Goal: Information Seeking & Learning: Learn about a topic

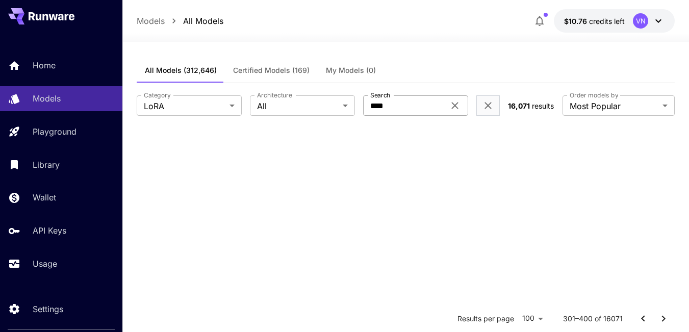
drag, startPoint x: 0, startPoint y: 0, endPoint x: 410, endPoint y: 23, distance: 410.9
click at [410, 95] on input "****" at bounding box center [404, 105] width 82 height 20
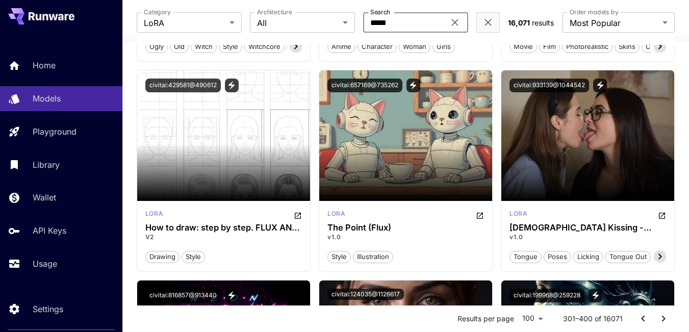
paste input "********"
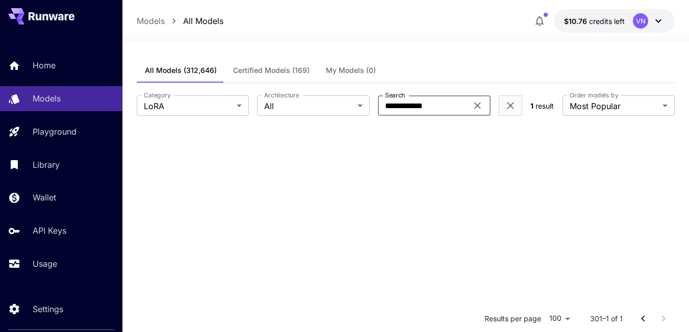
click at [486, 64] on div "All Models (312,646) Certified Models (169) My Models (0)" at bounding box center [406, 70] width 538 height 25
drag, startPoint x: 435, startPoint y: 107, endPoint x: 365, endPoint y: 105, distance: 69.4
click at [365, 105] on div "**********" at bounding box center [330, 105] width 386 height 20
paste input "*********"
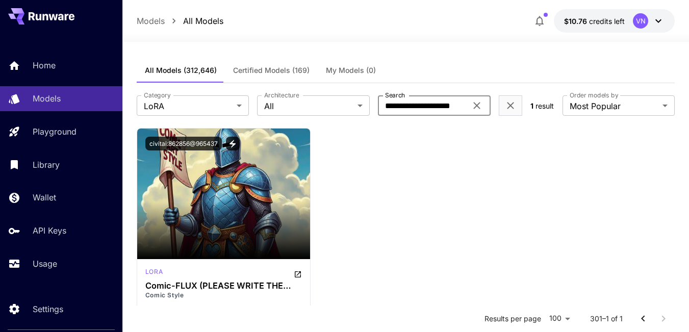
type input "**********"
click at [483, 106] on icon at bounding box center [477, 106] width 12 height 12
click at [452, 105] on input "Search" at bounding box center [422, 105] width 89 height 20
paste input "**********"
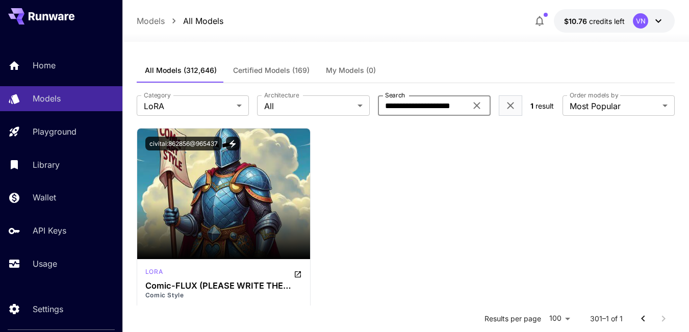
scroll to position [0, 11]
type input "**********"
click at [446, 68] on div "All Models (312,646) Certified Models (169) My Models (0)" at bounding box center [406, 70] width 538 height 25
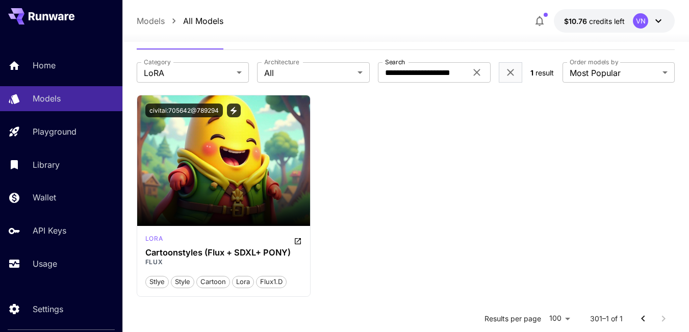
scroll to position [51, 0]
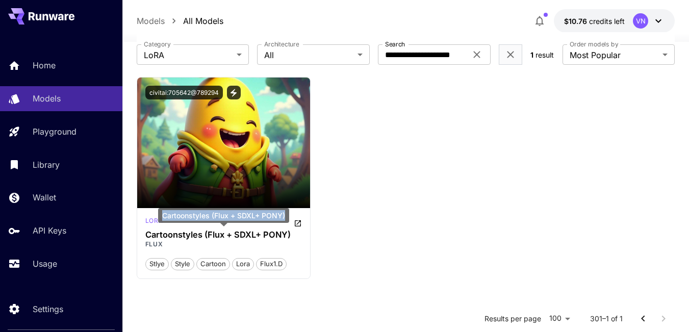
drag, startPoint x: 162, startPoint y: 216, endPoint x: 288, endPoint y: 214, distance: 126.1
click at [288, 214] on div "Cartoonstyles (Flux + SDXL+ PONY)" at bounding box center [223, 215] width 131 height 15
copy div "Cartoonstyles (Flux + SDXL+ PONY)"
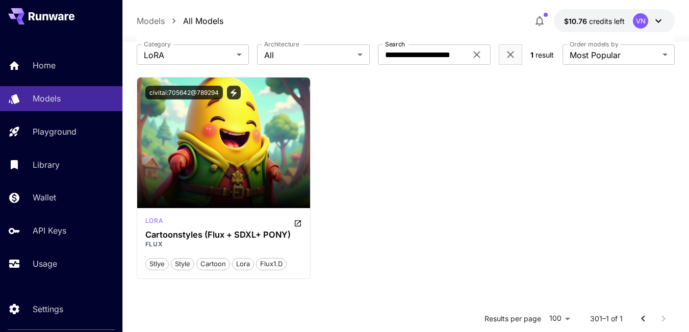
click at [475, 54] on icon at bounding box center [477, 54] width 12 height 12
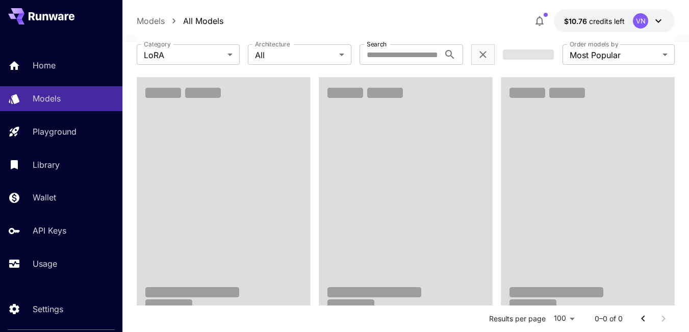
click at [213, 19] on p "All Models" at bounding box center [203, 21] width 40 height 12
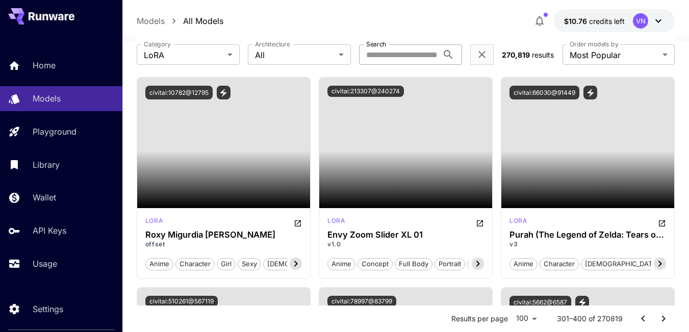
click at [401, 52] on input "Search" at bounding box center [399, 54] width 80 height 20
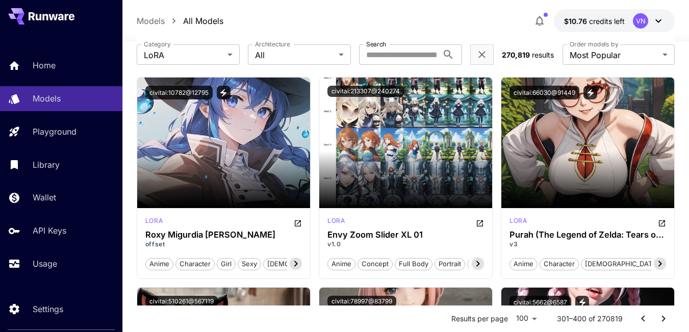
click at [404, 20] on div "Models All Models $10.76 credits left VN" at bounding box center [406, 20] width 538 height 23
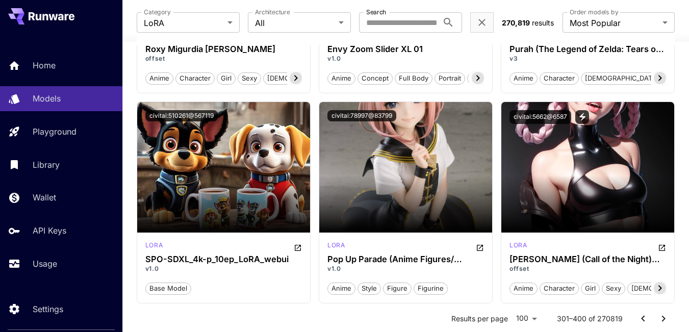
scroll to position [255, 0]
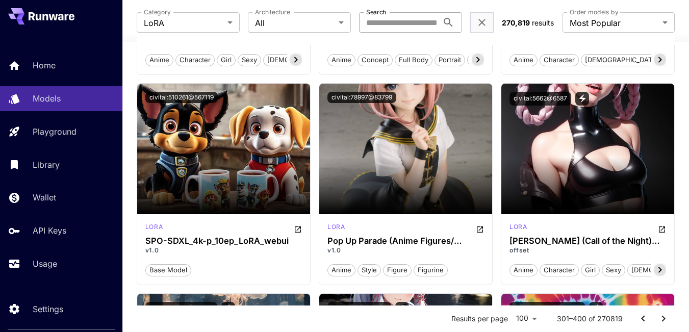
click at [418, 22] on input "Search" at bounding box center [399, 22] width 80 height 20
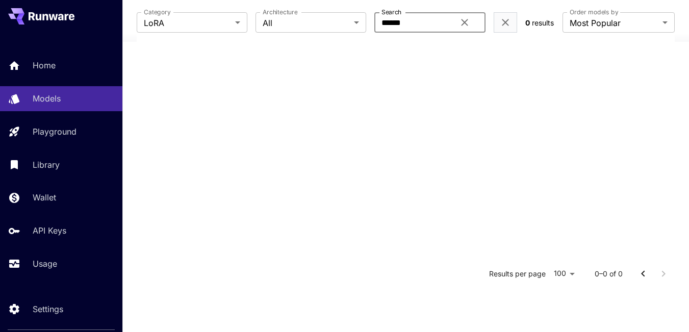
scroll to position [200, 0]
click at [398, 24] on input "******" at bounding box center [418, 22] width 87 height 20
click at [385, 28] on input "*****" at bounding box center [418, 22] width 87 height 20
click at [411, 21] on input "****" at bounding box center [414, 22] width 86 height 20
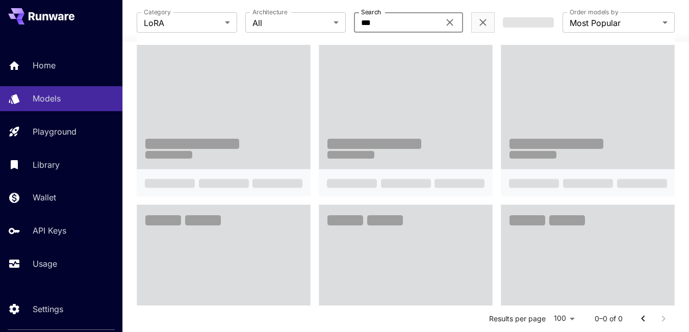
scroll to position [255, 0]
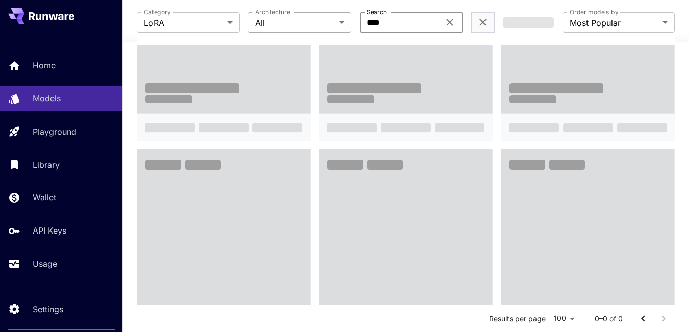
drag, startPoint x: 393, startPoint y: 19, endPoint x: 332, endPoint y: 19, distance: 61.2
click at [332, 19] on div "Category [PERSON_NAME] **** Category Architecture All *** Architecture Search *…" at bounding box center [316, 22] width 358 height 20
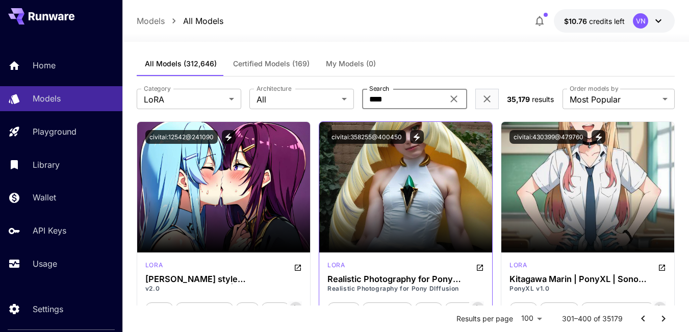
scroll to position [0, 0]
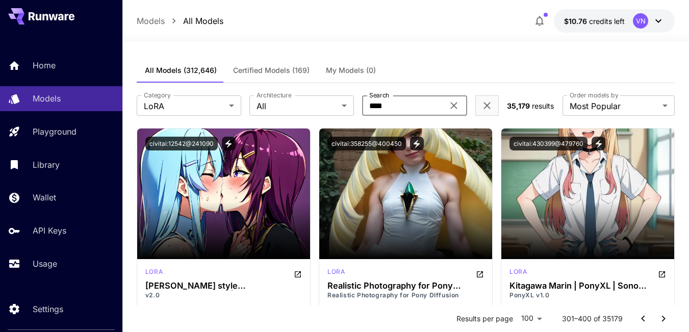
type input "****"
click at [283, 71] on span "Certified Models (169)" at bounding box center [271, 70] width 77 height 9
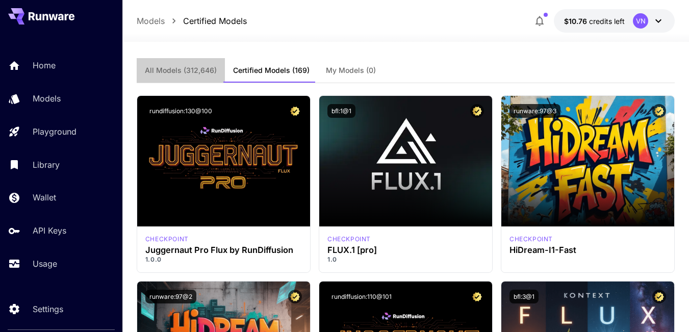
click at [193, 70] on span "All Models (312,646)" at bounding box center [181, 70] width 72 height 9
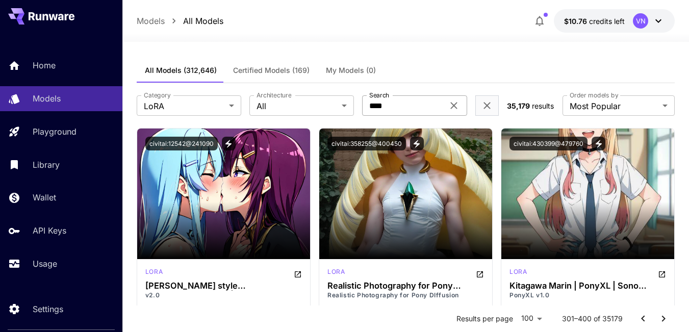
click at [456, 106] on icon at bounding box center [454, 106] width 12 height 12
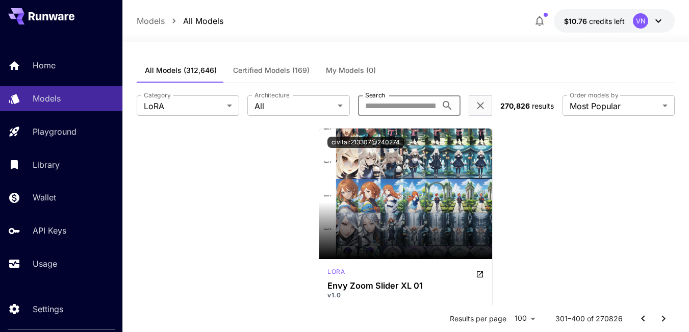
paste input "*******"
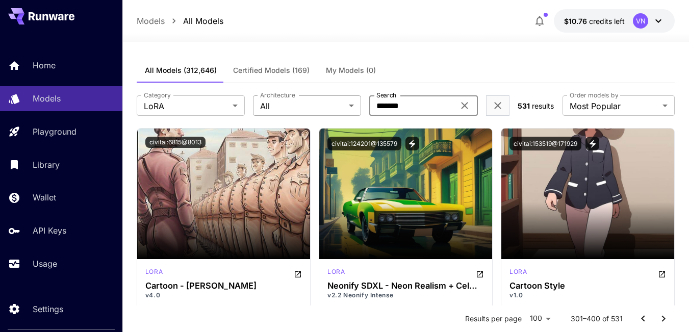
type input "*******"
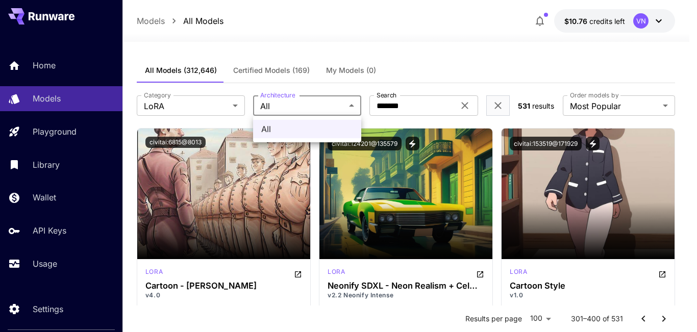
click at [345, 102] on div at bounding box center [348, 166] width 697 height 332
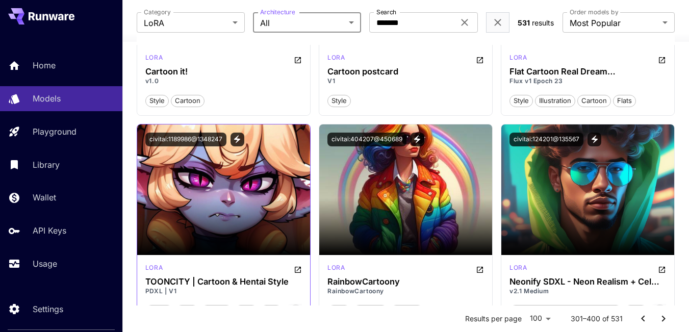
scroll to position [1531, 0]
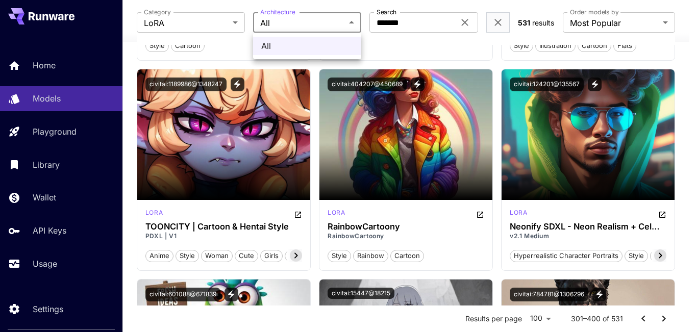
click at [436, 48] on div at bounding box center [348, 166] width 697 height 332
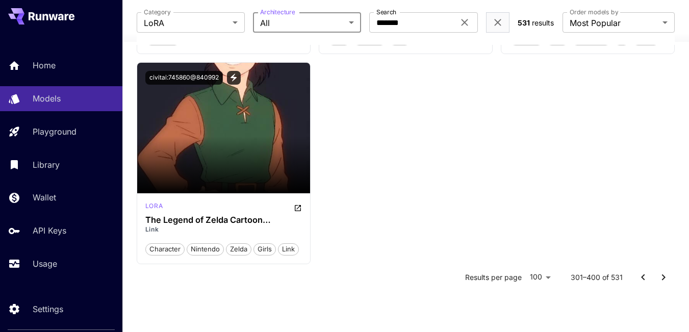
scroll to position [7007, 0]
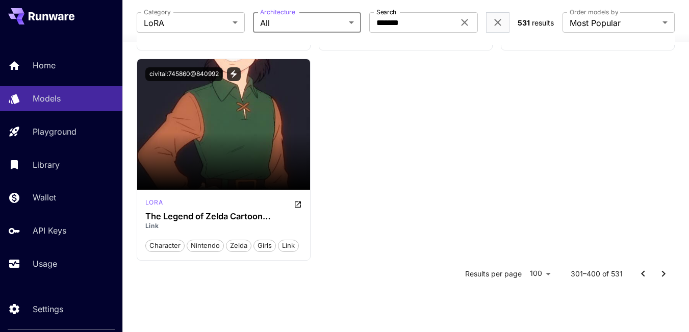
click at [646, 273] on icon "Go to previous page" at bounding box center [643, 274] width 12 height 12
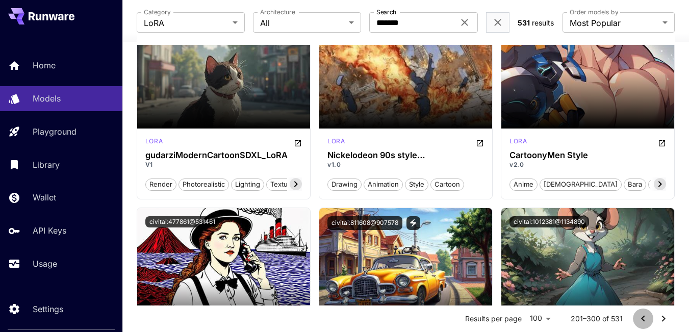
click at [642, 317] on icon "Go to previous page" at bounding box center [643, 319] width 12 height 12
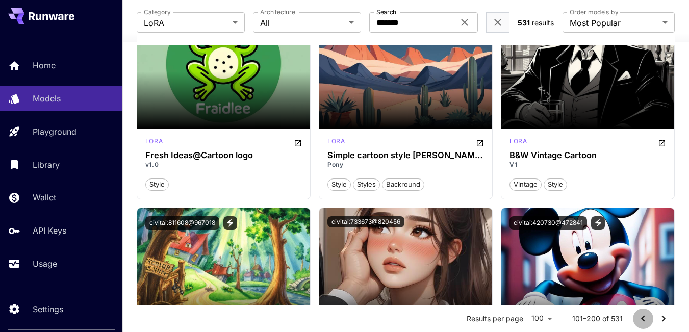
click at [644, 321] on icon "Go to previous page" at bounding box center [643, 319] width 4 height 6
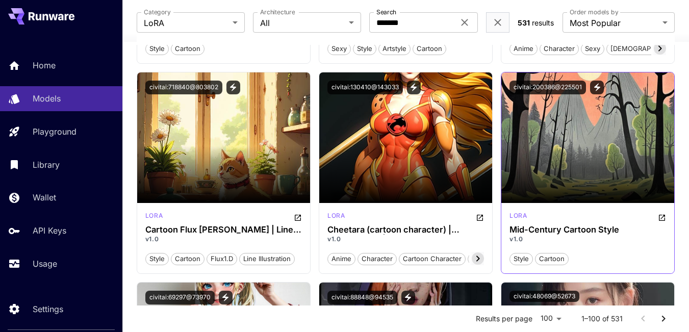
scroll to position [5103, 0]
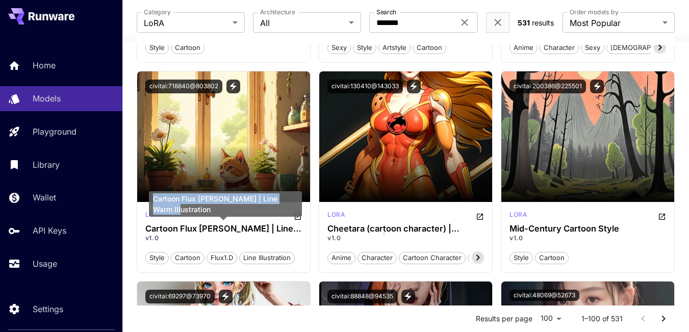
drag, startPoint x: 155, startPoint y: 208, endPoint x: 295, endPoint y: 210, distance: 140.3
click at [295, 210] on div "Cartoon Flux [PERSON_NAME] | Line Warm Illustration" at bounding box center [225, 204] width 153 height 26
copy div "Cartoon Flux [PERSON_NAME] | Line Warm Illustration"
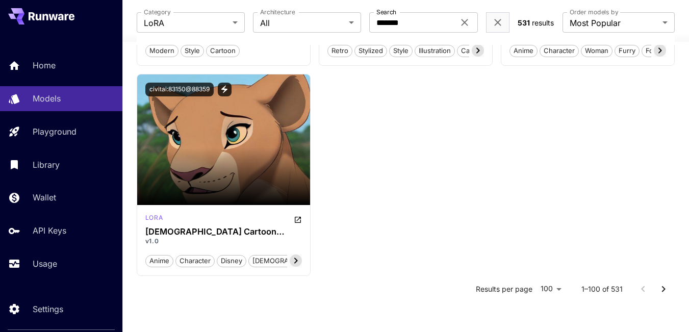
scroll to position [7016, 0]
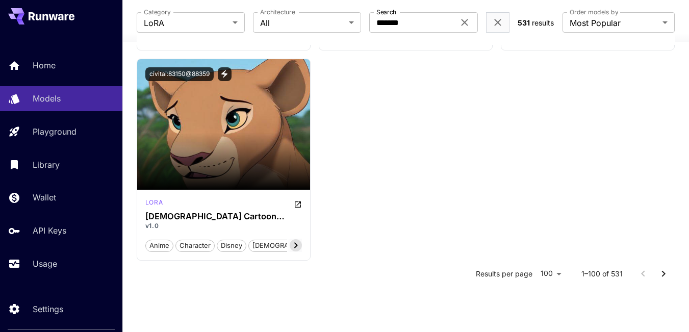
click at [663, 275] on icon "Go to next page" at bounding box center [664, 274] width 4 height 6
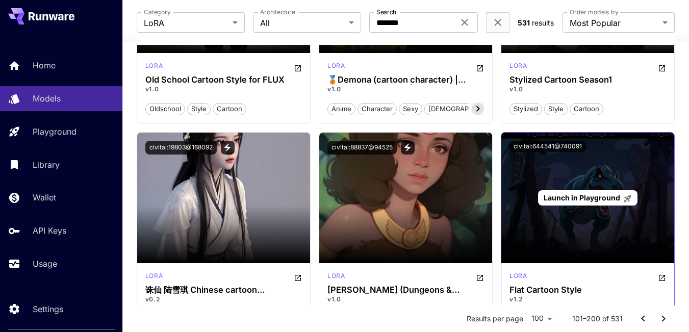
scroll to position [1123, 0]
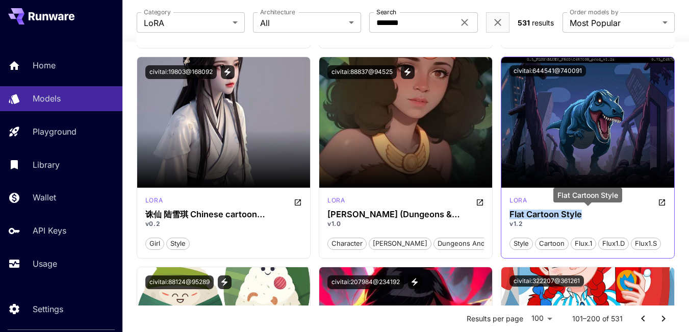
drag, startPoint x: 506, startPoint y: 212, endPoint x: 568, endPoint y: 215, distance: 62.8
click at [581, 215] on div "[PERSON_NAME] Flat Cartoon Style v1.2 style cartoon flux.1 flux1.d flux1.s" at bounding box center [588, 223] width 173 height 70
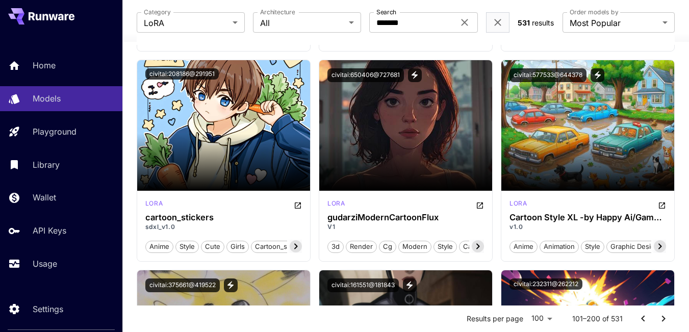
scroll to position [2194, 0]
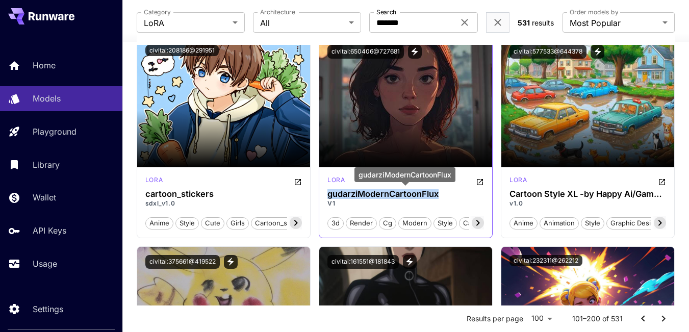
drag, startPoint x: 328, startPoint y: 195, endPoint x: 431, endPoint y: 193, distance: 102.6
click at [442, 194] on h3 "gudarziModernCartoonFlux" at bounding box center [406, 194] width 157 height 10
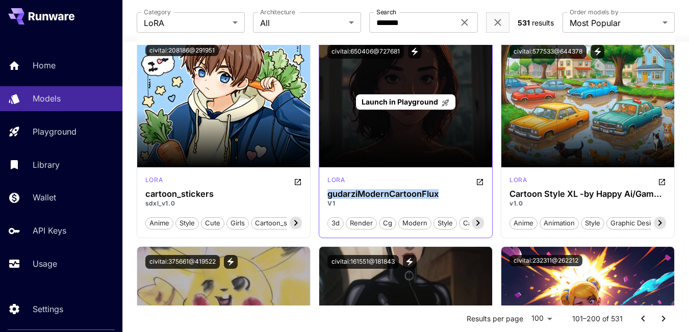
copy h3 "gudarziModernCartoonFlux"
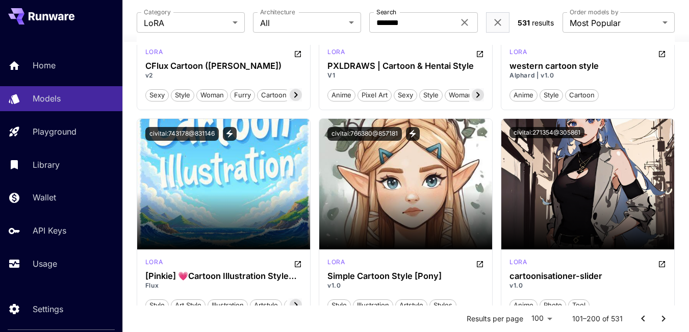
scroll to position [5307, 0]
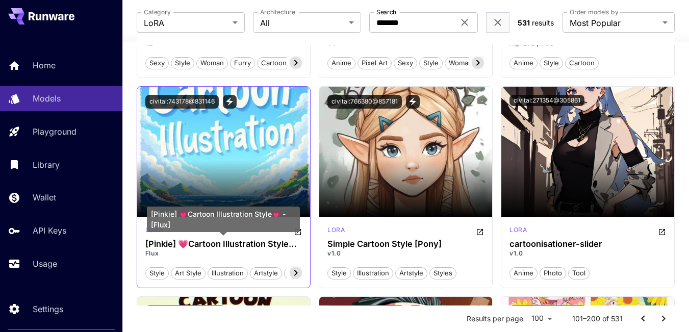
click at [158, 244] on h3 "[Pinkie] 💗Cartoon Illustration Style💗 - [Flux]" at bounding box center [223, 244] width 157 height 10
copy h3 "Pinkie"
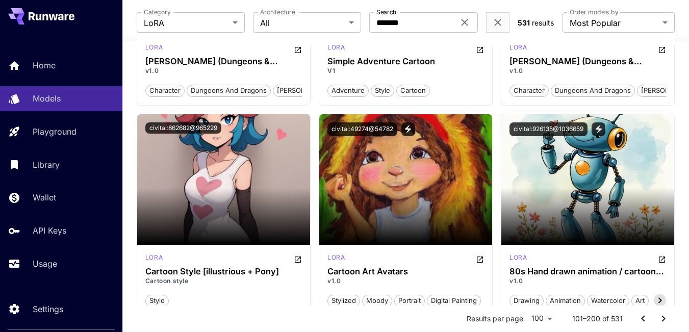
scroll to position [6123, 0]
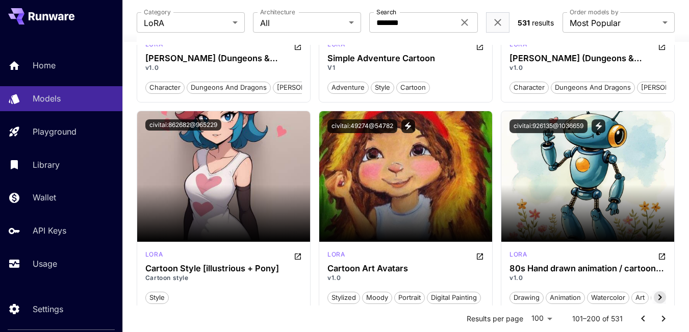
drag, startPoint x: 581, startPoint y: 179, endPoint x: 679, endPoint y: 167, distance: 99.2
click at [553, 126] on button "civitai:926135@1036659" at bounding box center [549, 126] width 78 height 14
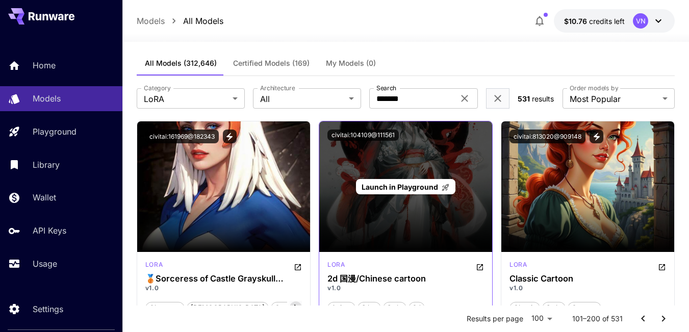
scroll to position [51, 0]
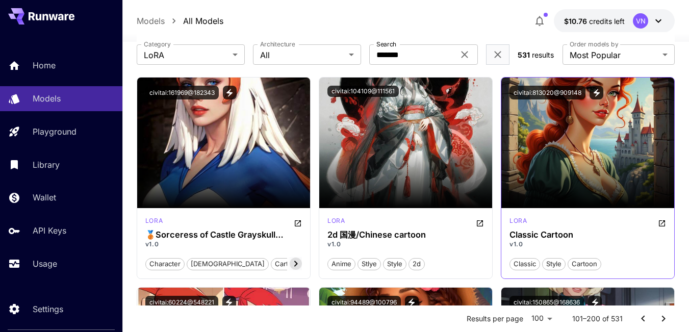
click at [541, 92] on button "civitai:813020@909148" at bounding box center [548, 93] width 76 height 14
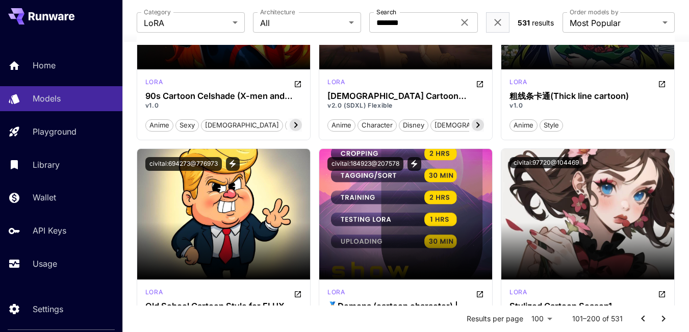
scroll to position [867, 0]
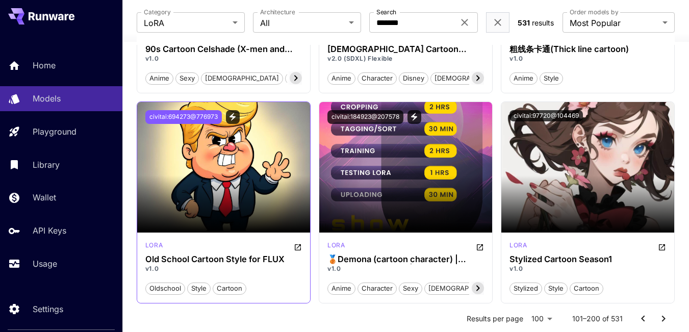
click at [175, 116] on button "civitai:694273@776973" at bounding box center [183, 117] width 77 height 14
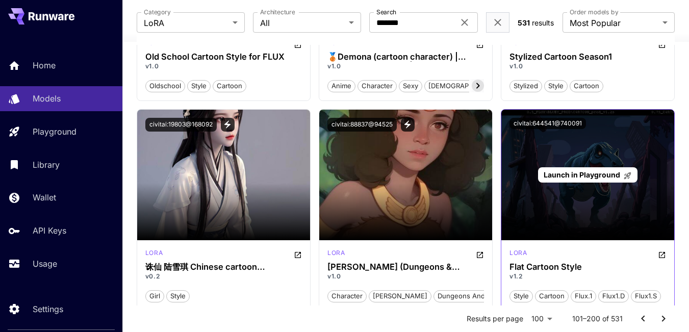
scroll to position [1072, 0]
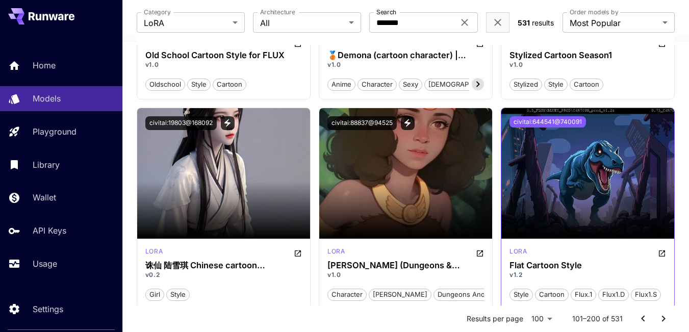
click at [560, 120] on button "civitai:644541@740091" at bounding box center [548, 121] width 77 height 11
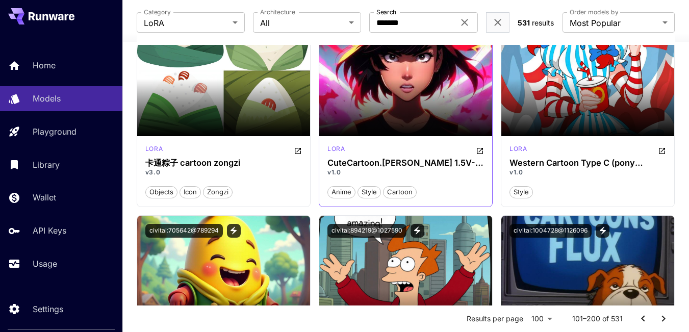
scroll to position [1480, 0]
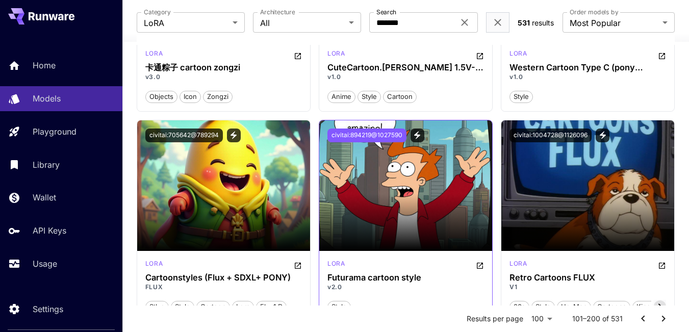
click at [361, 134] on button "civitai:894219@1027590" at bounding box center [367, 136] width 79 height 14
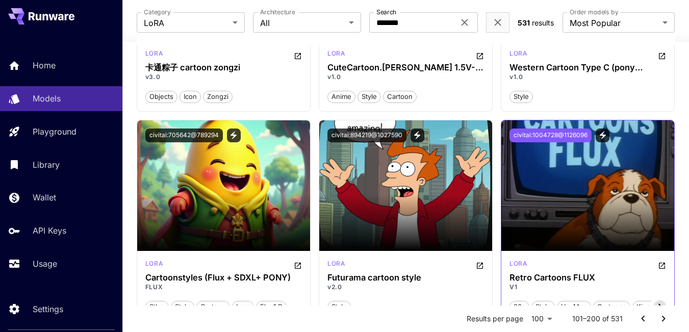
click at [549, 133] on button "civitai:1004728@1126096" at bounding box center [551, 136] width 82 height 14
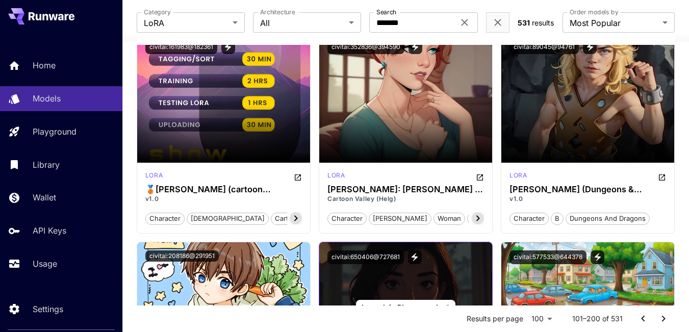
scroll to position [2143, 0]
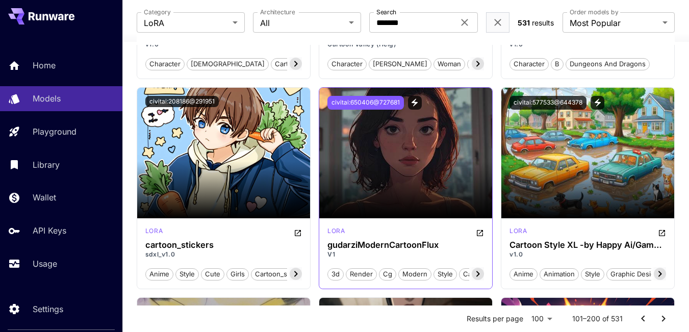
click at [365, 101] on button "civitai:650406@727681" at bounding box center [366, 103] width 77 height 14
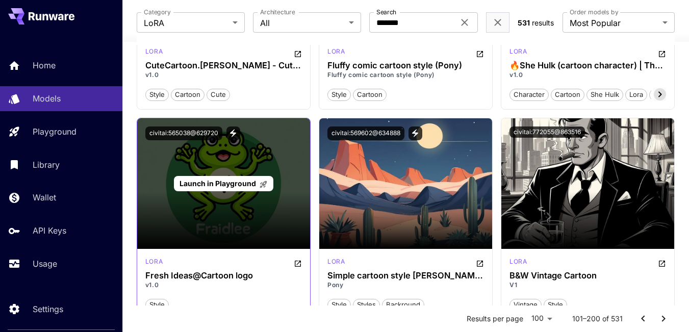
scroll to position [3827, 0]
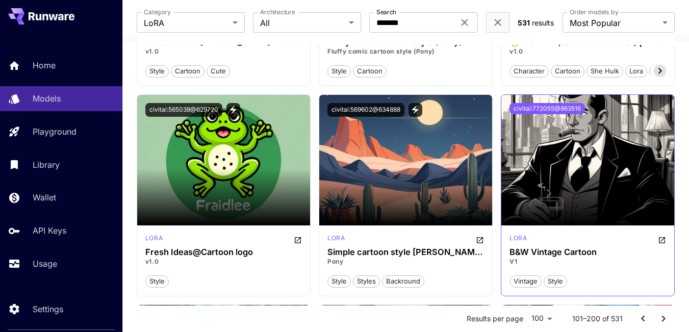
click at [545, 111] on button "civitai:772055@863516" at bounding box center [548, 108] width 76 height 11
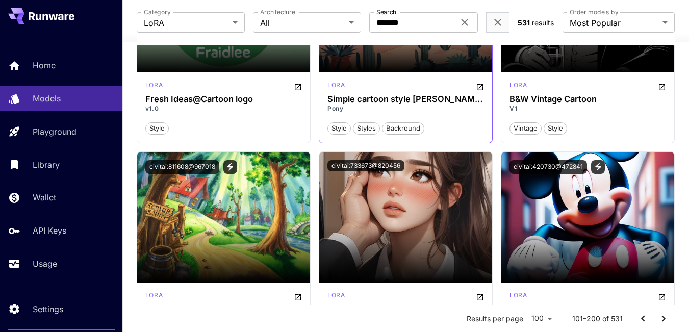
scroll to position [4031, 0]
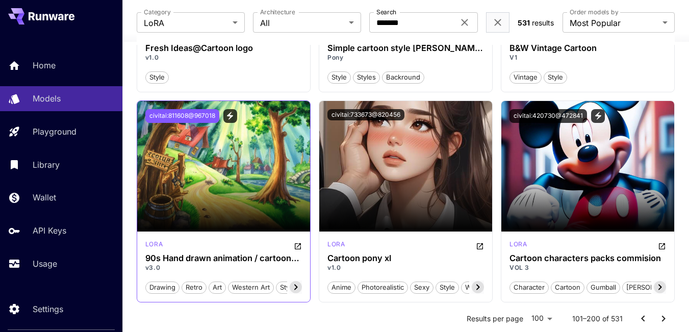
click at [176, 116] on button "civitai:811608@967018" at bounding box center [182, 116] width 74 height 14
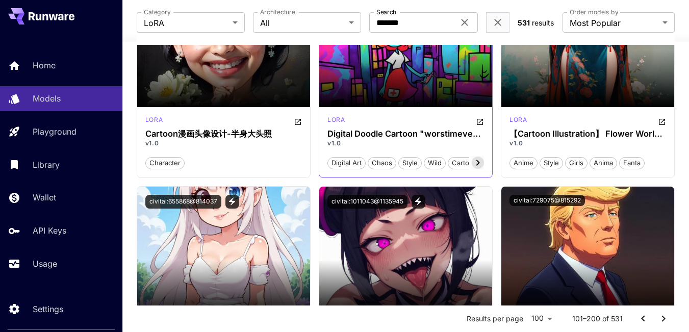
scroll to position [5052, 0]
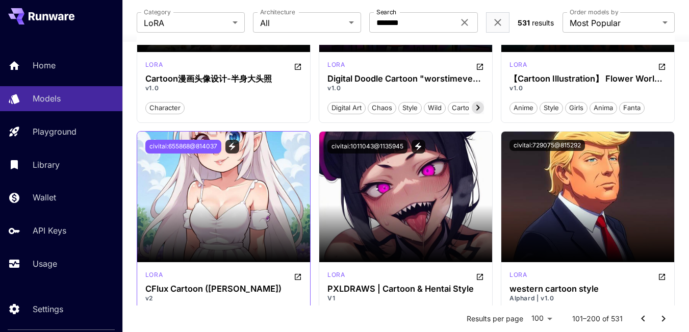
click at [179, 142] on button "civitai:655868@814037" at bounding box center [183, 147] width 76 height 14
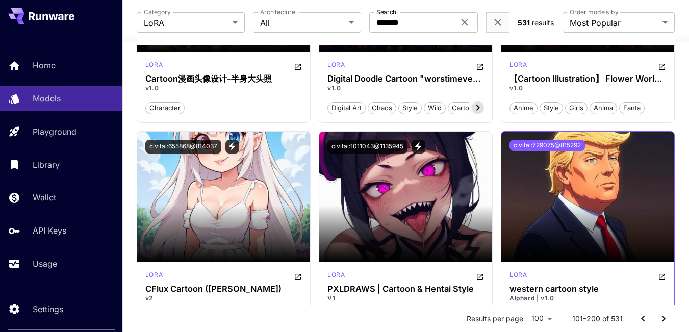
click at [538, 145] on button "civitai:729075@815292" at bounding box center [548, 145] width 76 height 11
drag, startPoint x: 544, startPoint y: 142, endPoint x: 516, endPoint y: 94, distance: 56.0
click at [543, 142] on button "civitai:729075@815292" at bounding box center [548, 145] width 76 height 11
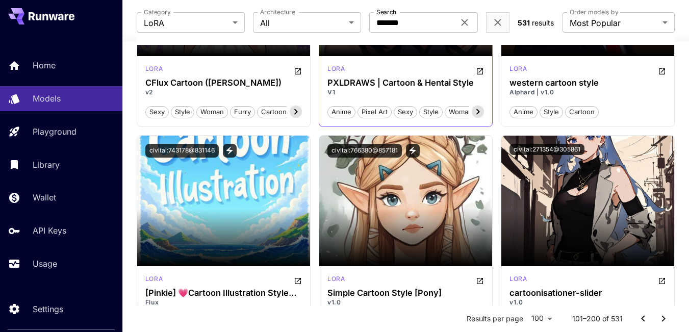
scroll to position [5307, 0]
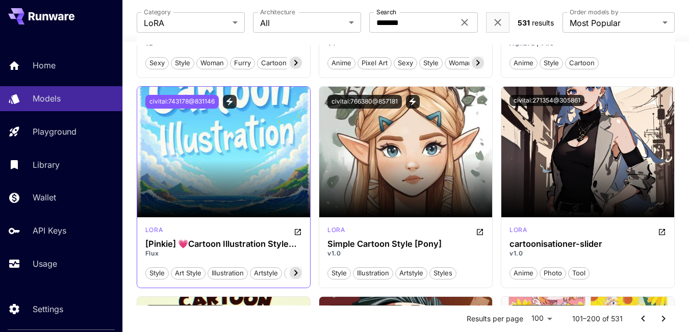
click at [181, 100] on button "civitai:743178@831146" at bounding box center [181, 102] width 73 height 14
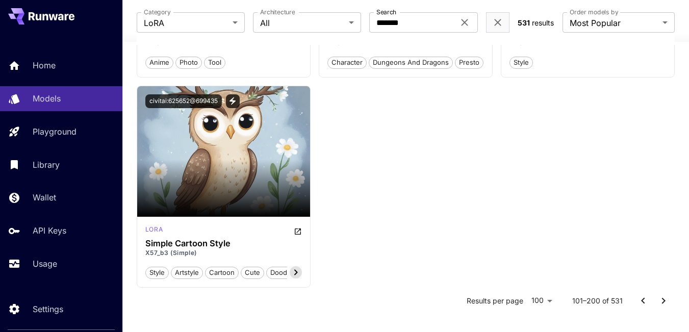
scroll to position [6991, 0]
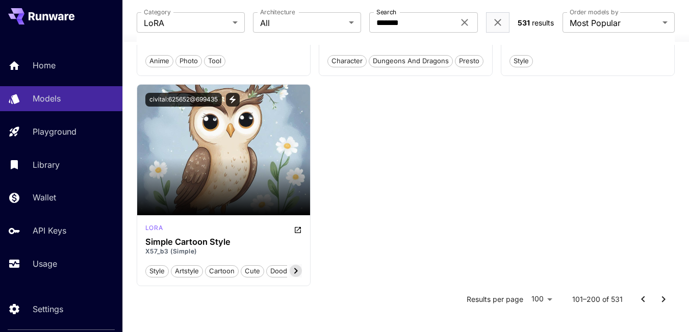
click at [661, 301] on icon "Go to next page" at bounding box center [664, 299] width 12 height 12
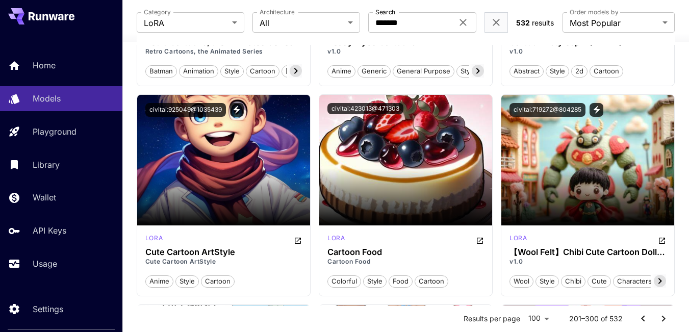
scroll to position [255, 0]
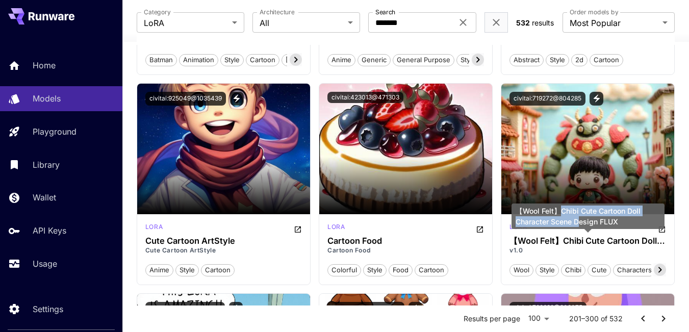
drag, startPoint x: 560, startPoint y: 210, endPoint x: 575, endPoint y: 221, distance: 18.6
click at [577, 221] on div "【Wool Felt】Chibi Cute Cartoon Doll Character Scene Design FLUX" at bounding box center [588, 217] width 153 height 26
drag, startPoint x: 518, startPoint y: 211, endPoint x: 604, endPoint y: 221, distance: 86.8
click at [630, 229] on div "【Wool Felt】Chibi Cute Cartoon Doll Character Scene Design FLUX" at bounding box center [588, 220] width 153 height 33
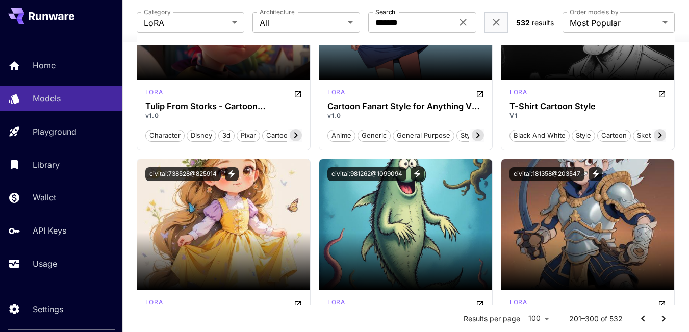
scroll to position [1072, 0]
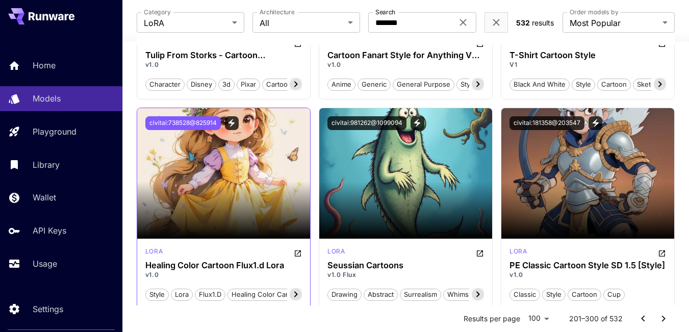
click at [194, 122] on button "civitai:738528@825914" at bounding box center [183, 123] width 76 height 14
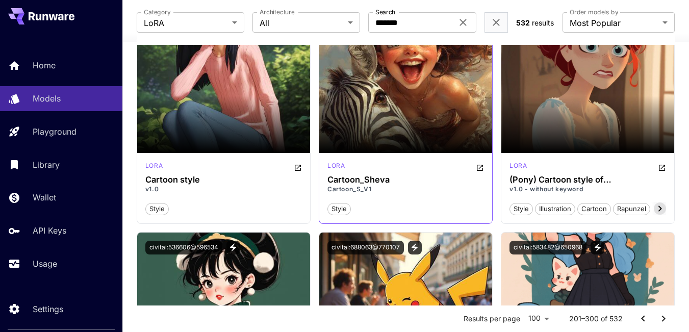
scroll to position [2806, 0]
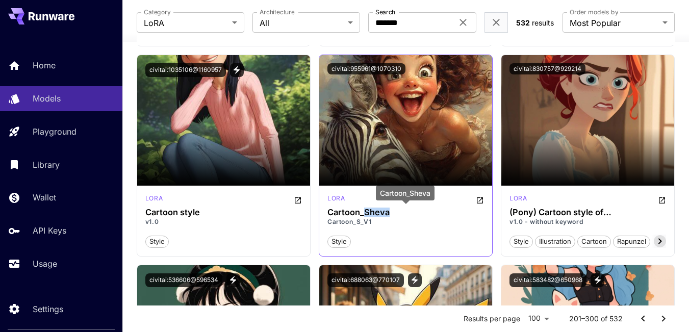
drag, startPoint x: 364, startPoint y: 212, endPoint x: 386, endPoint y: 212, distance: 21.4
click at [392, 212] on h3 "Cartoon_Sheva" at bounding box center [406, 213] width 157 height 10
click at [408, 215] on h3 "Cartoon_Sheva" at bounding box center [406, 213] width 157 height 10
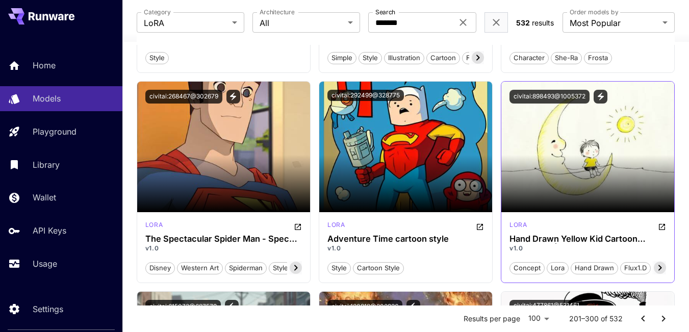
scroll to position [3623, 0]
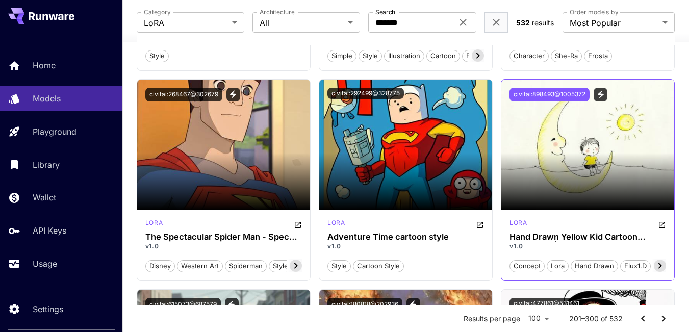
click at [557, 92] on button "civitai:898493@1005372" at bounding box center [550, 95] width 80 height 14
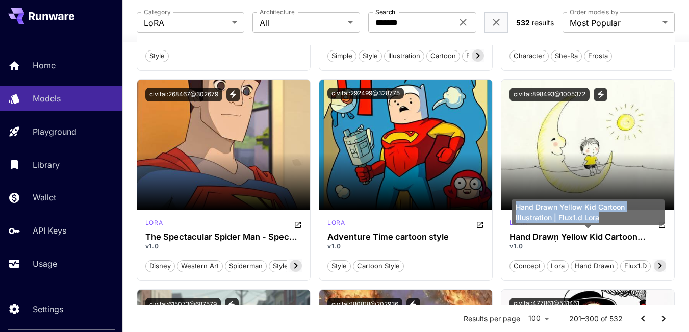
drag, startPoint x: 605, startPoint y: 218, endPoint x: 516, endPoint y: 212, distance: 89.0
click at [516, 212] on div "Hand Drawn Yellow Kid Cartoon Illustration | Flux1.d Lora" at bounding box center [588, 213] width 153 height 26
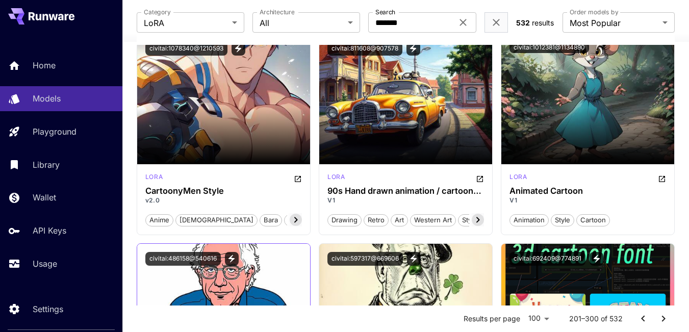
scroll to position [4286, 0]
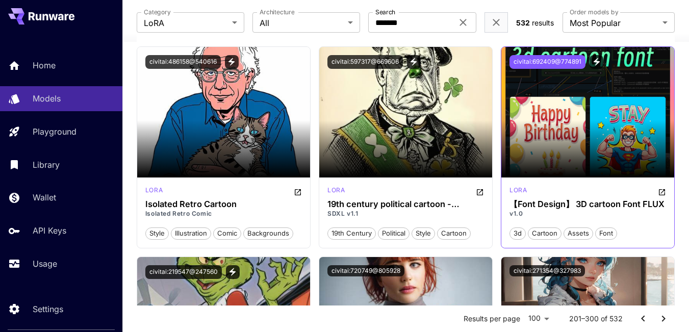
click at [554, 58] on button "civitai:692409@774891" at bounding box center [548, 62] width 76 height 14
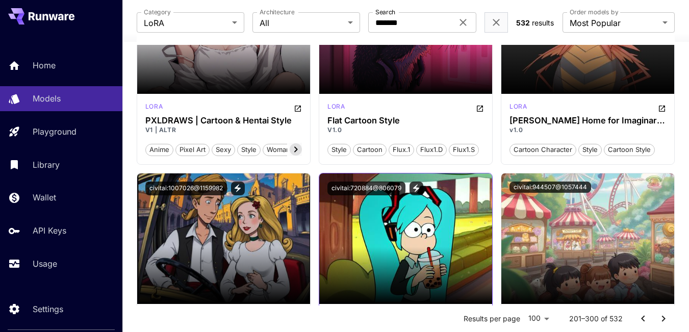
scroll to position [5103, 0]
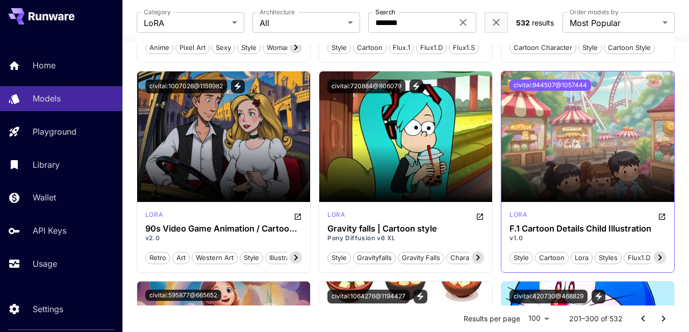
click at [542, 81] on button "civitai:944507@1057444" at bounding box center [551, 85] width 82 height 11
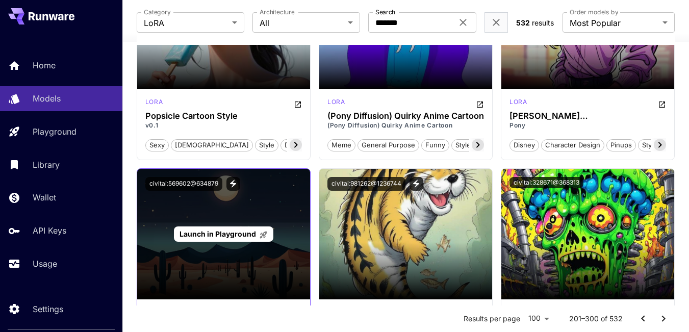
scroll to position [6123, 0]
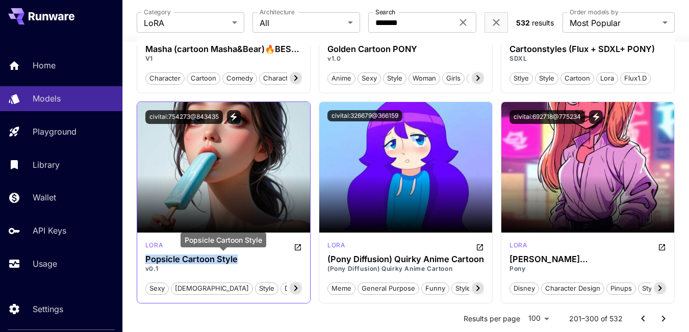
drag, startPoint x: 146, startPoint y: 259, endPoint x: 229, endPoint y: 258, distance: 82.7
click at [237, 258] on h3 "Popsicle Cartoon Style" at bounding box center [223, 260] width 157 height 10
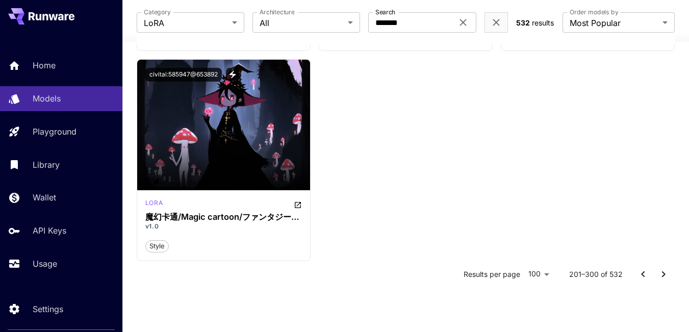
scroll to position [7007, 0]
click at [663, 276] on icon "Go to next page" at bounding box center [664, 274] width 4 height 6
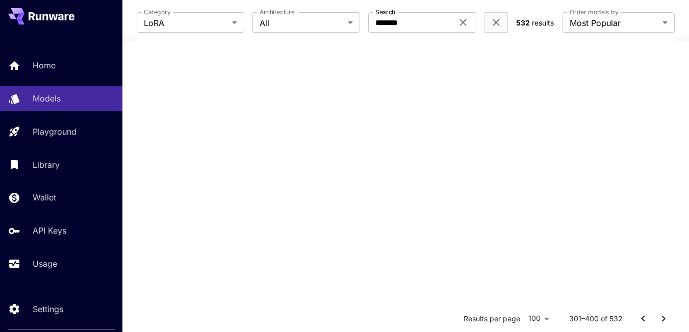
scroll to position [0, 0]
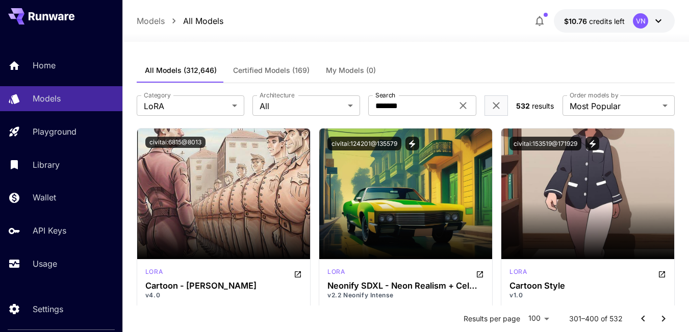
click at [463, 105] on icon at bounding box center [463, 106] width 7 height 7
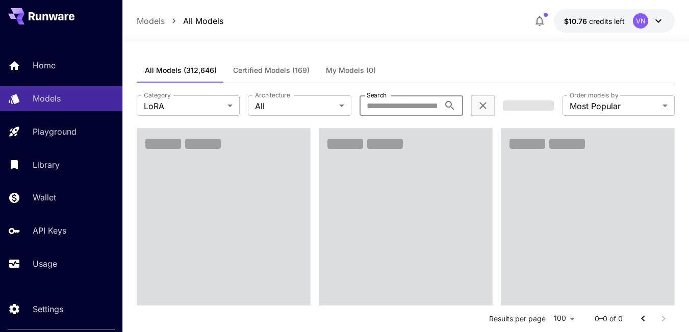
paste input "**********"
click at [440, 106] on input "**********" at bounding box center [400, 105] width 80 height 20
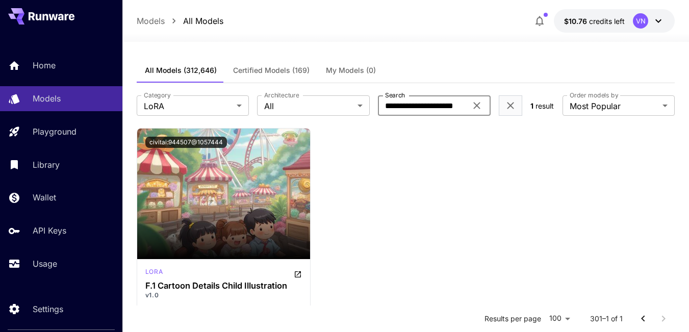
scroll to position [0, 14]
type input "**********"
click at [476, 103] on icon at bounding box center [477, 106] width 12 height 12
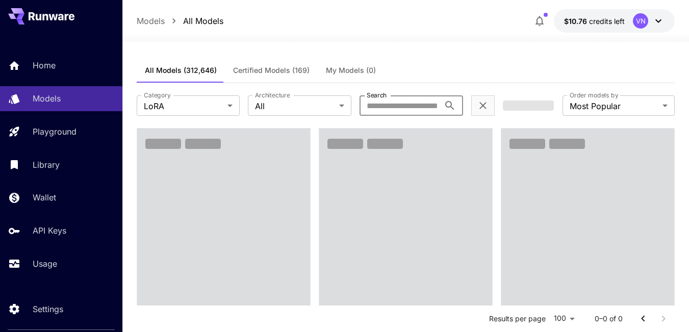
click at [425, 110] on input "Search" at bounding box center [400, 105] width 80 height 20
paste input "**********"
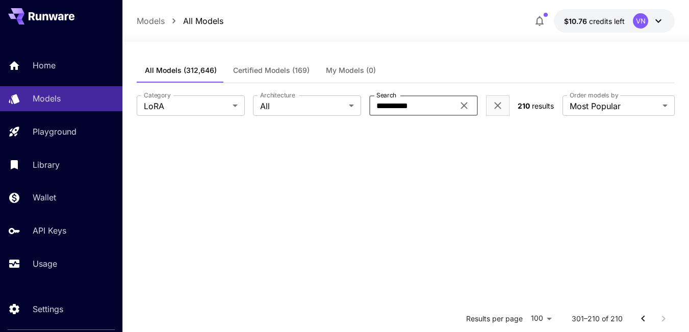
type input "**********"
click at [430, 48] on div "**********" at bounding box center [406, 280] width 538 height 476
click at [411, 141] on section at bounding box center [406, 294] width 538 height 332
click at [420, 108] on input "**********" at bounding box center [411, 105] width 85 height 20
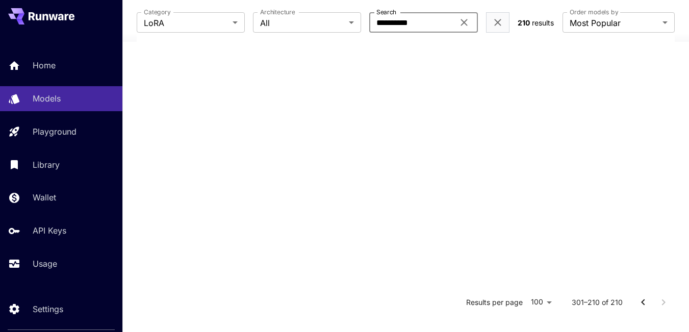
scroll to position [200, 0]
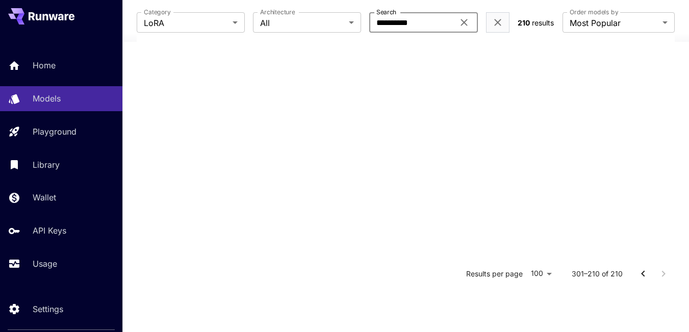
click at [639, 272] on icon "Go to previous page" at bounding box center [643, 274] width 12 height 12
click at [640, 271] on div "Results per page 100 *** 201–210 of 210" at bounding box center [406, 108] width 538 height 359
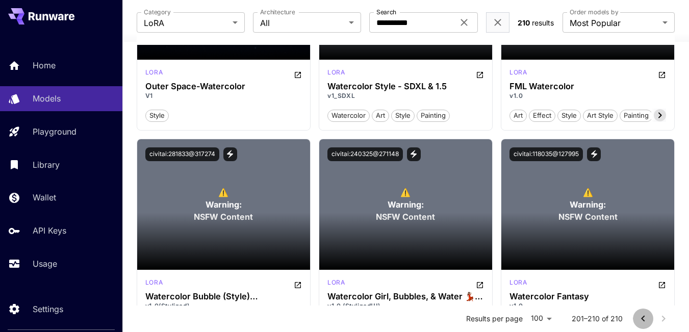
click at [642, 321] on icon "Go to previous page" at bounding box center [643, 319] width 12 height 12
click at [642, 319] on icon "Go to previous page" at bounding box center [643, 319] width 4 height 6
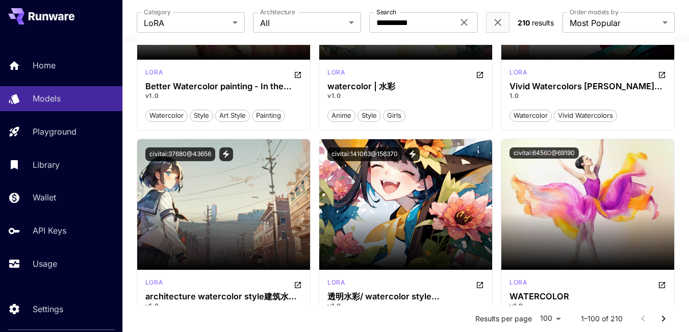
scroll to position [0, 0]
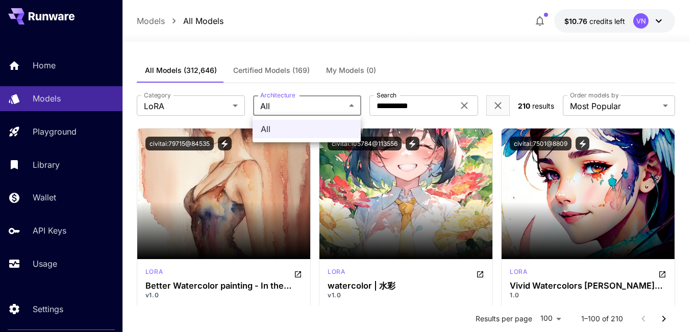
click at [444, 58] on div at bounding box center [348, 166] width 697 height 332
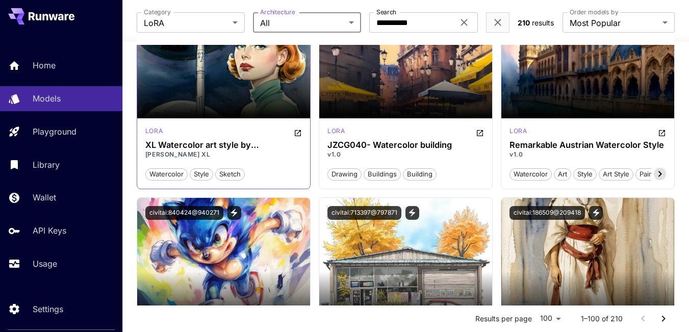
scroll to position [2959, 0]
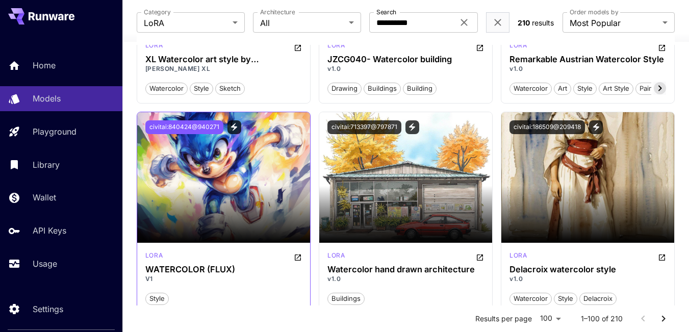
click at [197, 130] on button "civitai:840424@940271" at bounding box center [184, 127] width 78 height 14
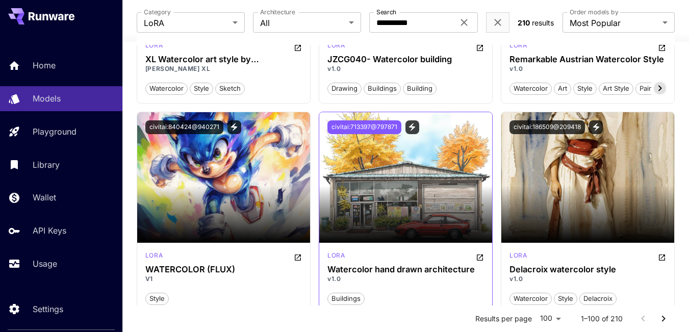
click at [361, 126] on button "civitai:713397@797871" at bounding box center [365, 127] width 74 height 14
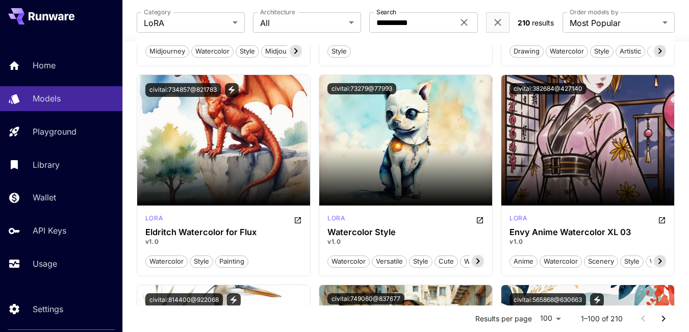
scroll to position [3419, 0]
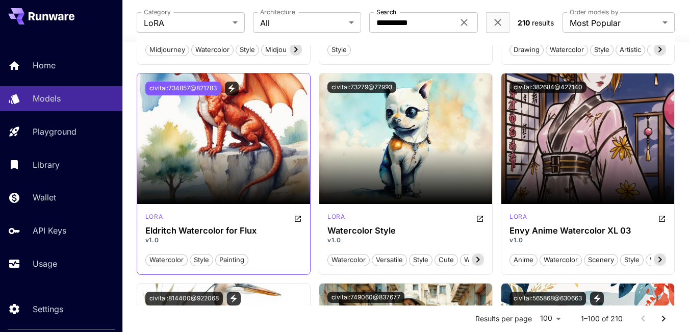
click at [194, 88] on button "civitai:734857@821783" at bounding box center [183, 89] width 76 height 14
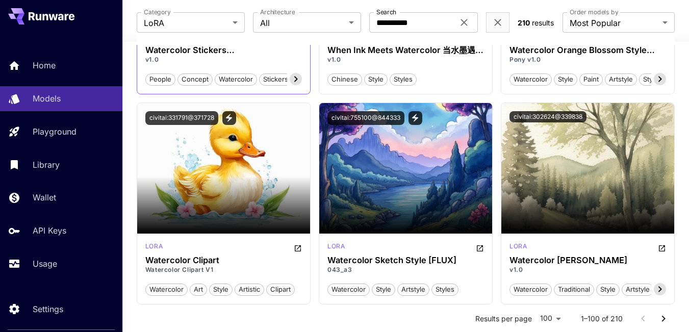
scroll to position [4235, 0]
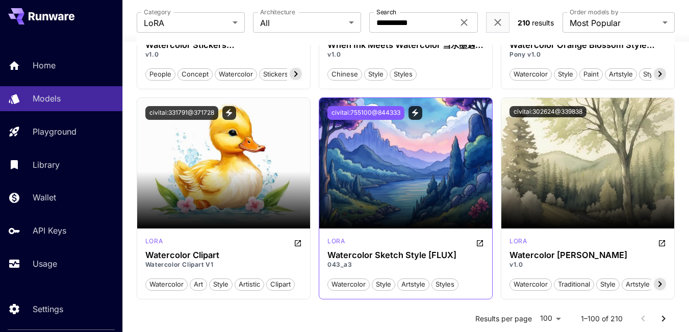
click at [371, 108] on button "civitai:755100@844333" at bounding box center [366, 113] width 77 height 14
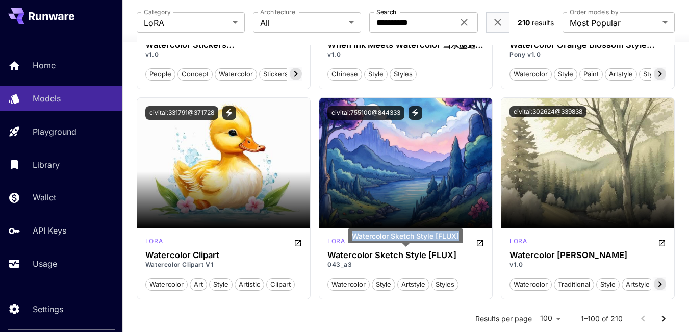
copy div "Watercolor Sketch Style [FLUX]"
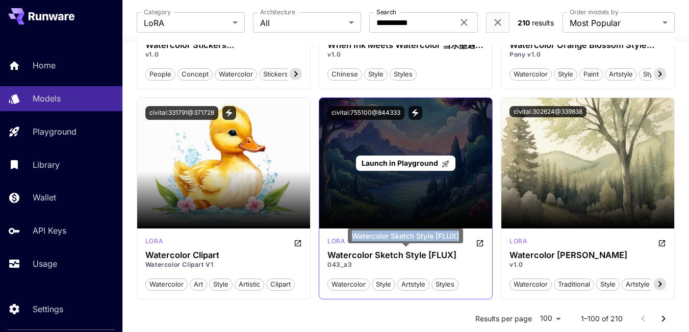
drag, startPoint x: 352, startPoint y: 237, endPoint x: 441, endPoint y: 181, distance: 105.2
click at [463, 233] on div "Watercolor Sketch Style [FLUX]" at bounding box center [405, 236] width 115 height 15
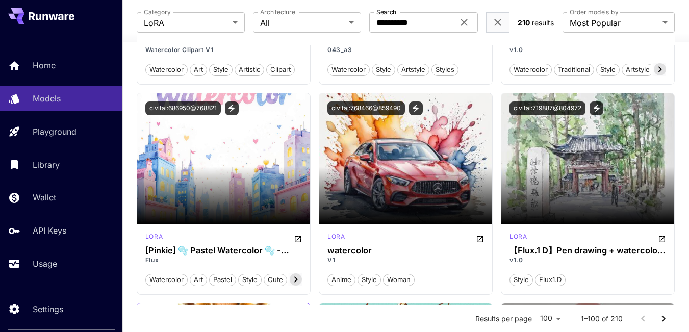
scroll to position [4439, 0]
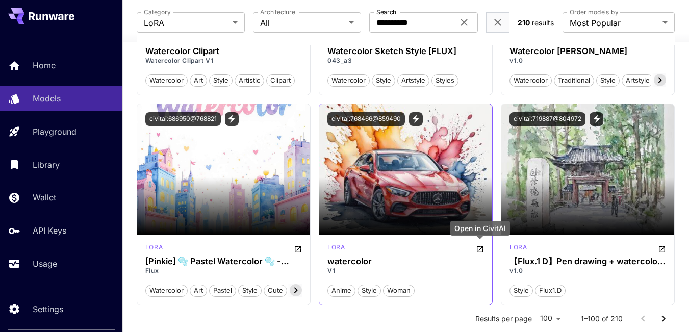
click at [481, 250] on icon "Open in CivitAI" at bounding box center [480, 249] width 8 height 8
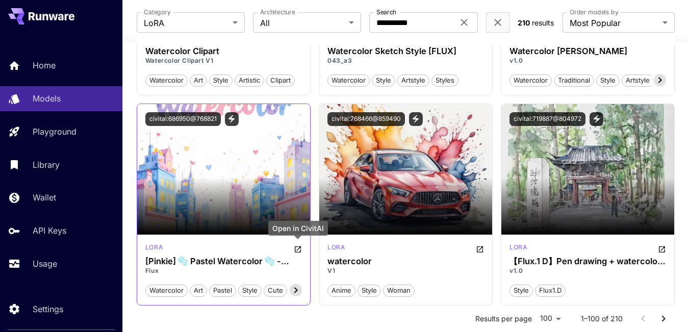
click at [299, 247] on icon "Open in CivitAI" at bounding box center [298, 249] width 6 height 6
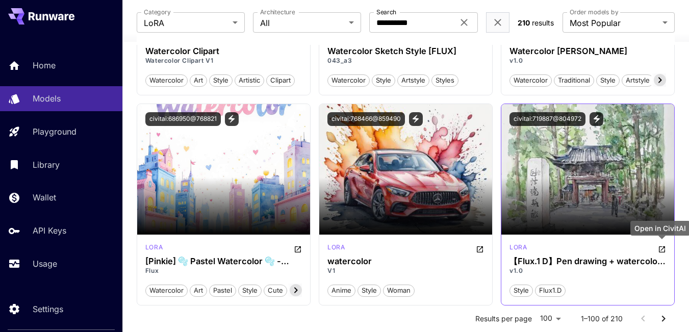
click at [662, 249] on icon "Open in CivitAI" at bounding box center [662, 249] width 8 height 8
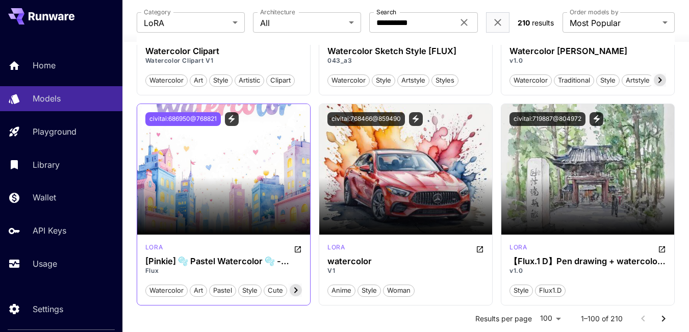
click at [176, 116] on button "civitai:686950@768821" at bounding box center [183, 119] width 76 height 14
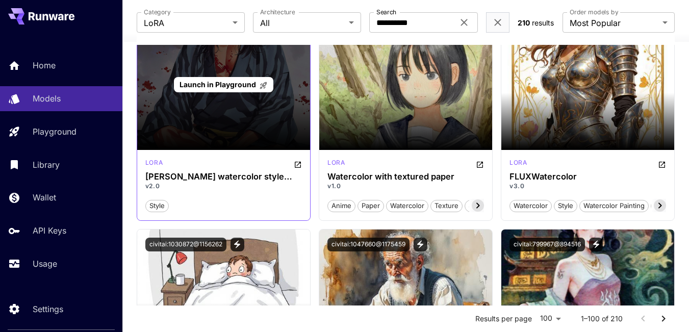
scroll to position [6327, 0]
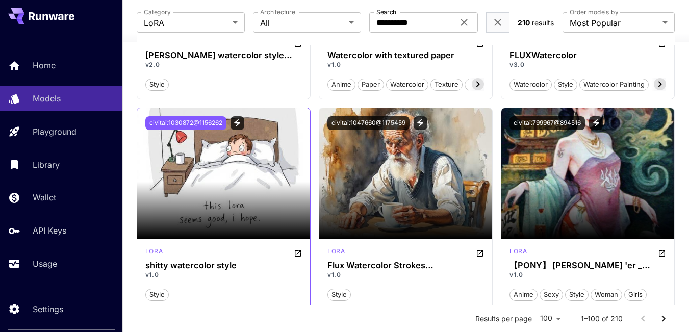
click at [198, 122] on button "civitai:1030872@1156262" at bounding box center [185, 123] width 81 height 14
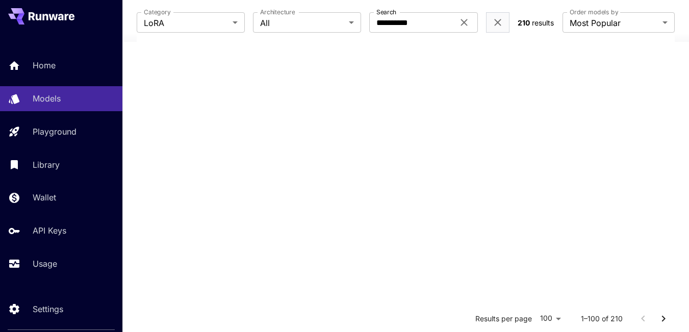
scroll to position [7007, 0]
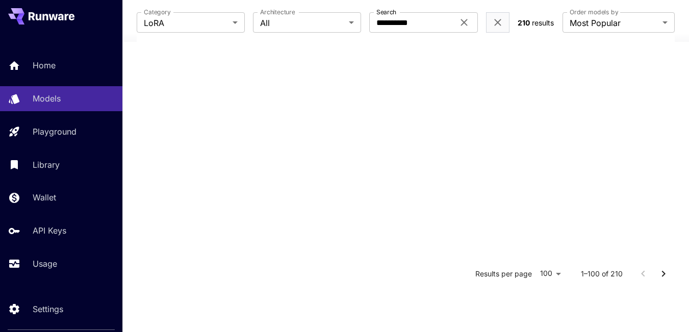
click at [665, 277] on icon "Go to next page" at bounding box center [664, 274] width 12 height 12
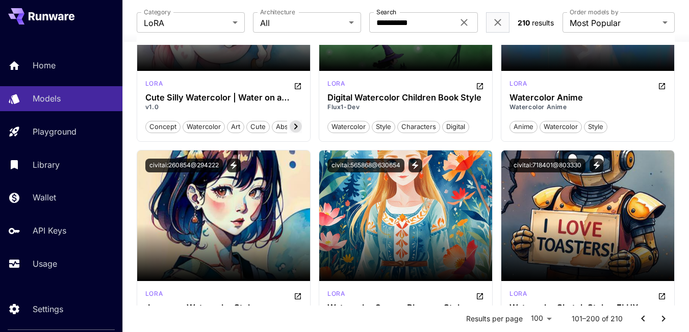
scroll to position [408, 0]
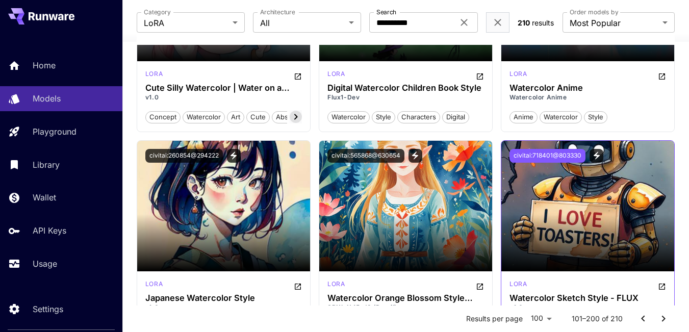
click at [540, 154] on button "civitai:718401@803330" at bounding box center [548, 156] width 76 height 14
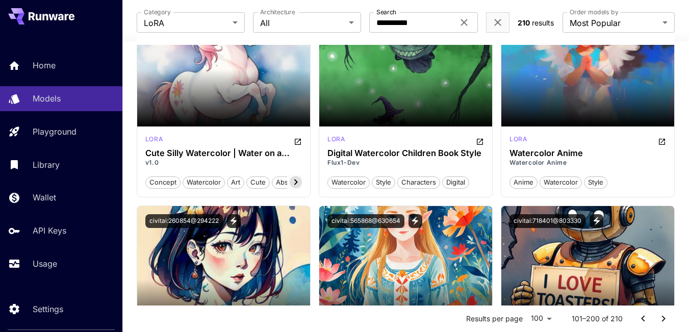
scroll to position [306, 0]
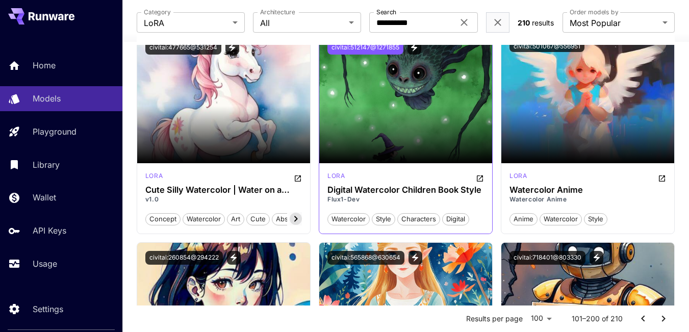
click at [361, 46] on button "civitai:512147@1271855" at bounding box center [366, 48] width 76 height 14
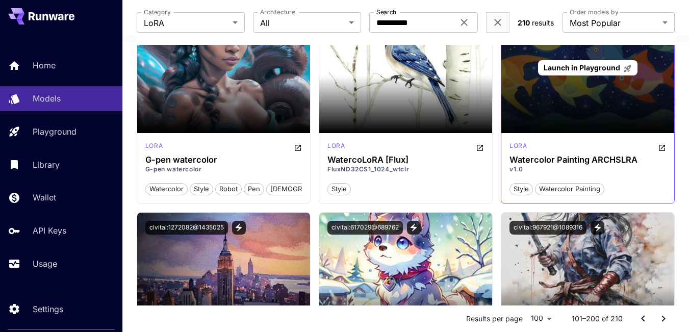
scroll to position [6276, 0]
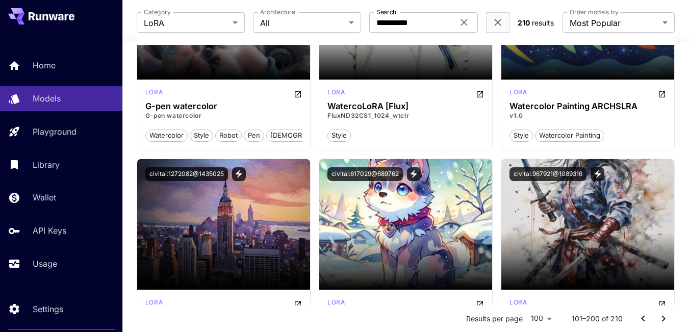
drag, startPoint x: 668, startPoint y: 134, endPoint x: 688, endPoint y: 136, distance: 19.6
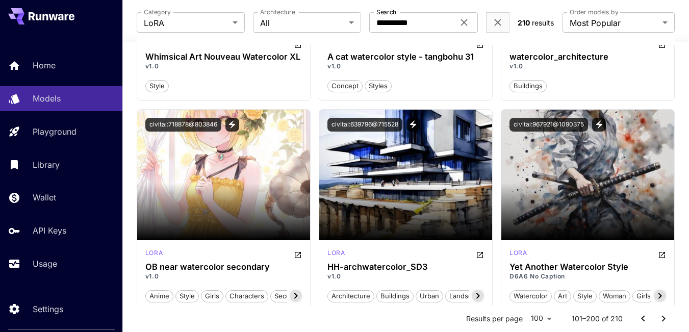
scroll to position [5086, 0]
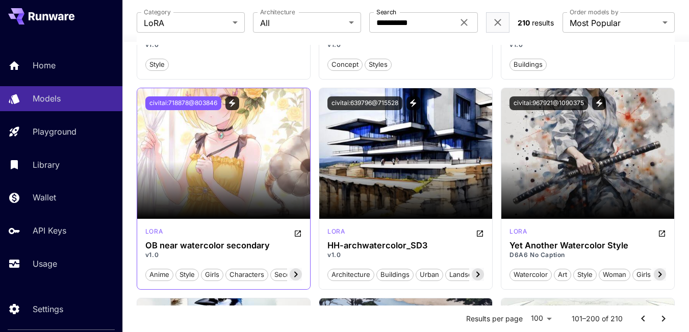
click at [184, 104] on button "civitai:718878@803846" at bounding box center [183, 103] width 76 height 14
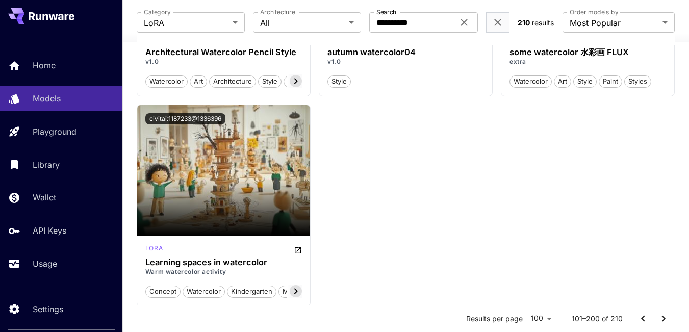
scroll to position [7007, 0]
